Goal: Register for event/course

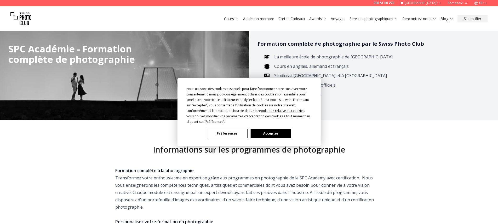
click at [273, 135] on button "Accepter" at bounding box center [270, 133] width 40 height 9
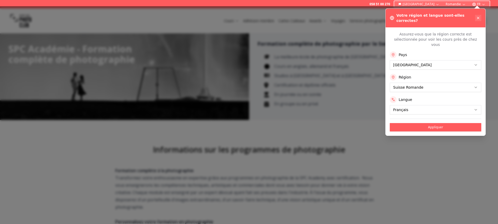
click at [478, 16] on icon at bounding box center [478, 18] width 4 height 4
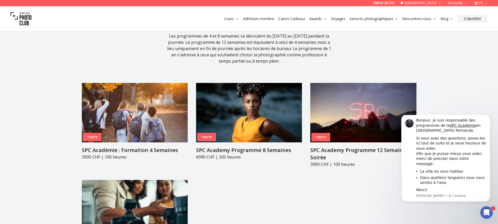
scroll to position [575, 0]
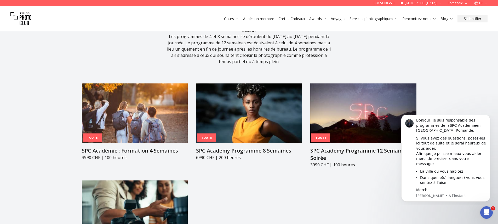
click at [228, 18] on link "Cours" at bounding box center [231, 18] width 15 height 5
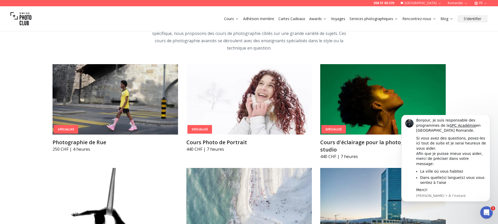
scroll to position [1202, 0]
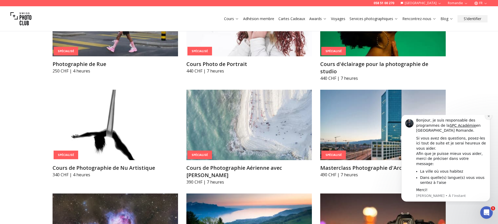
click at [487, 120] on button "Dismiss notification" at bounding box center [488, 116] width 7 height 7
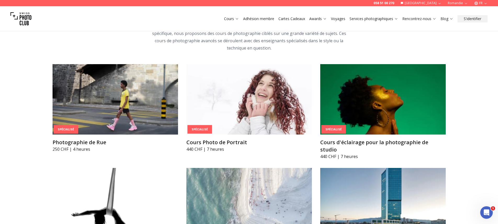
scroll to position [1098, 0]
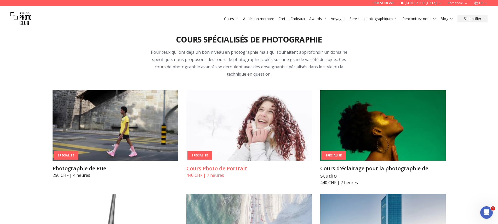
click at [240, 131] on img at bounding box center [248, 125] width 125 height 71
